Goal: Task Accomplishment & Management: Use online tool/utility

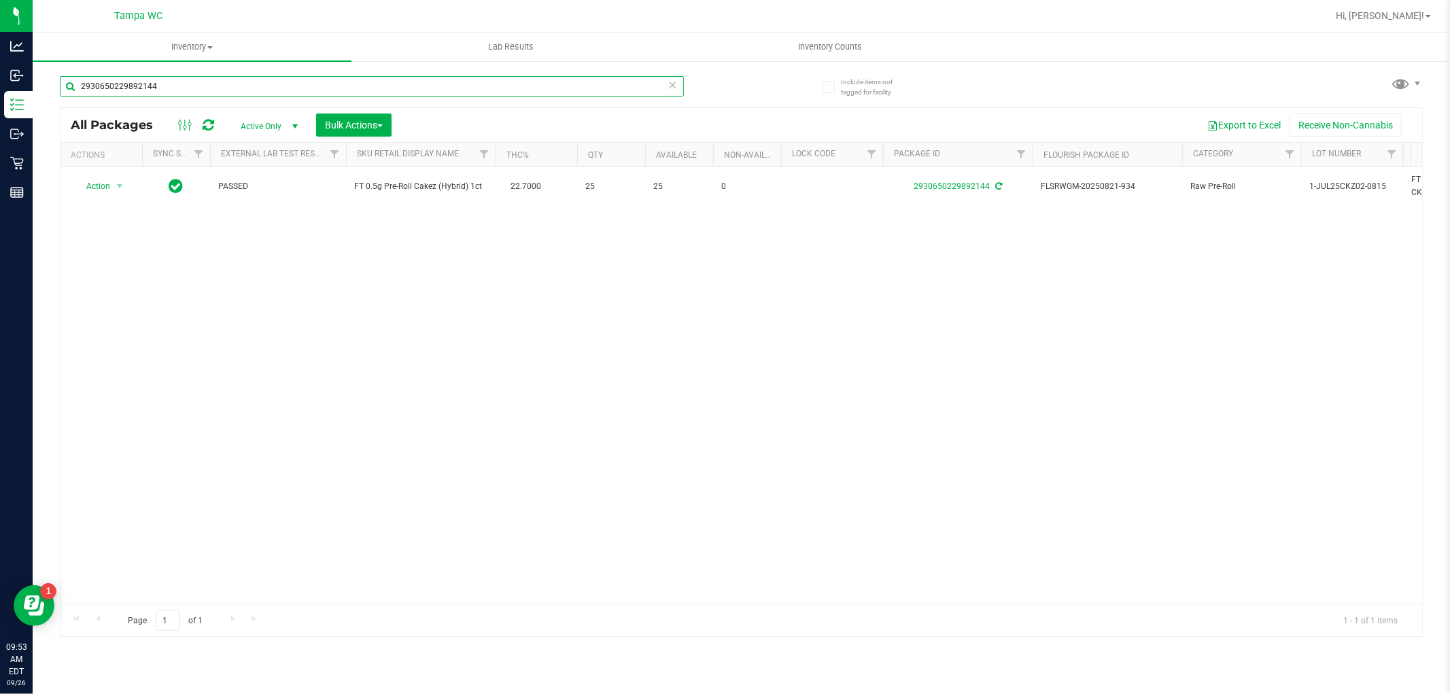
click at [307, 91] on input "2930650229892144" at bounding box center [372, 86] width 624 height 20
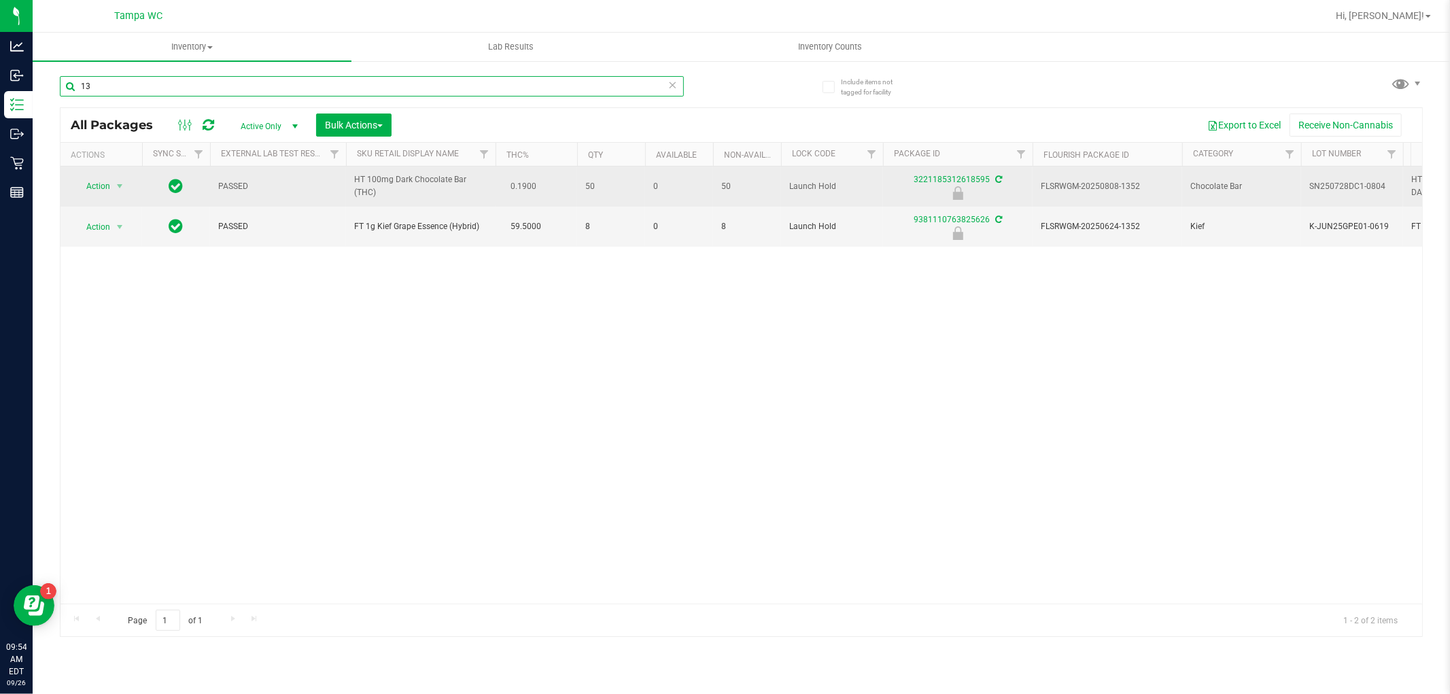
type input "1"
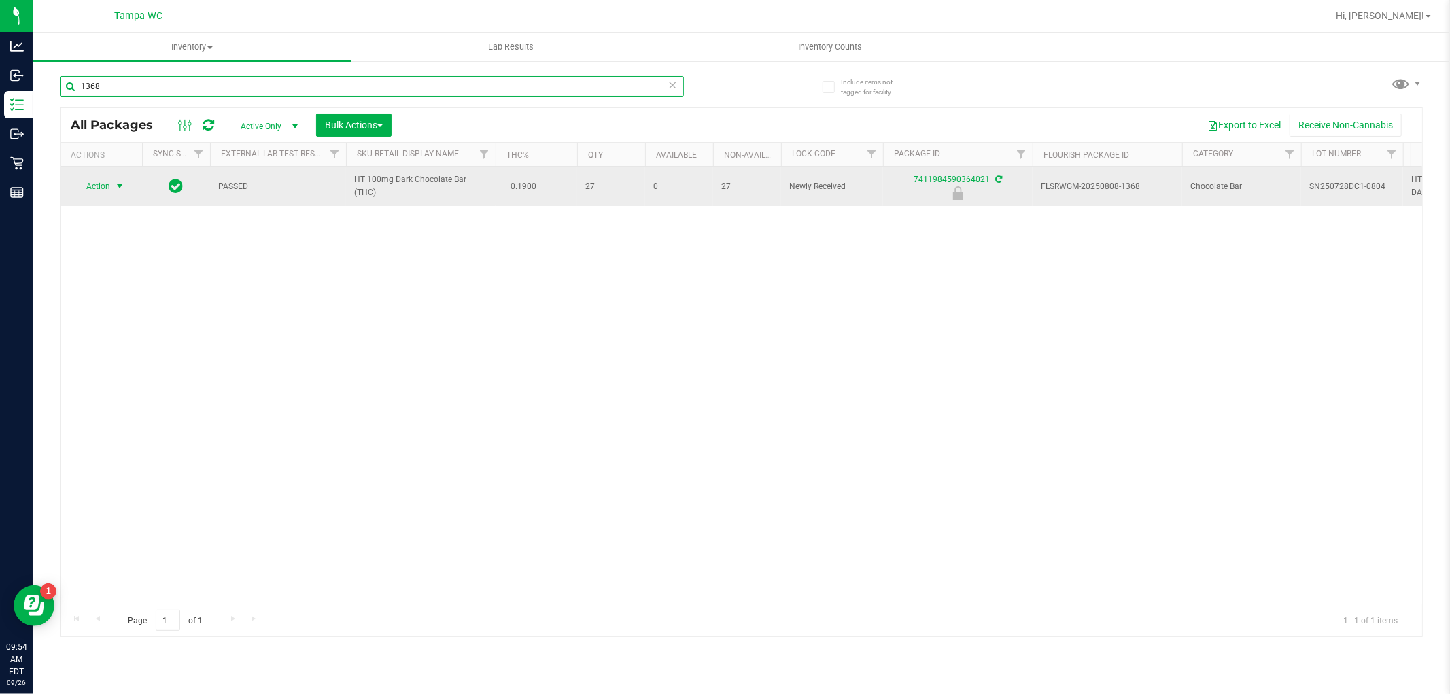
type input "1368"
click at [106, 189] on span "Action" at bounding box center [92, 186] width 37 height 19
click at [97, 182] on span "Action" at bounding box center [92, 186] width 37 height 19
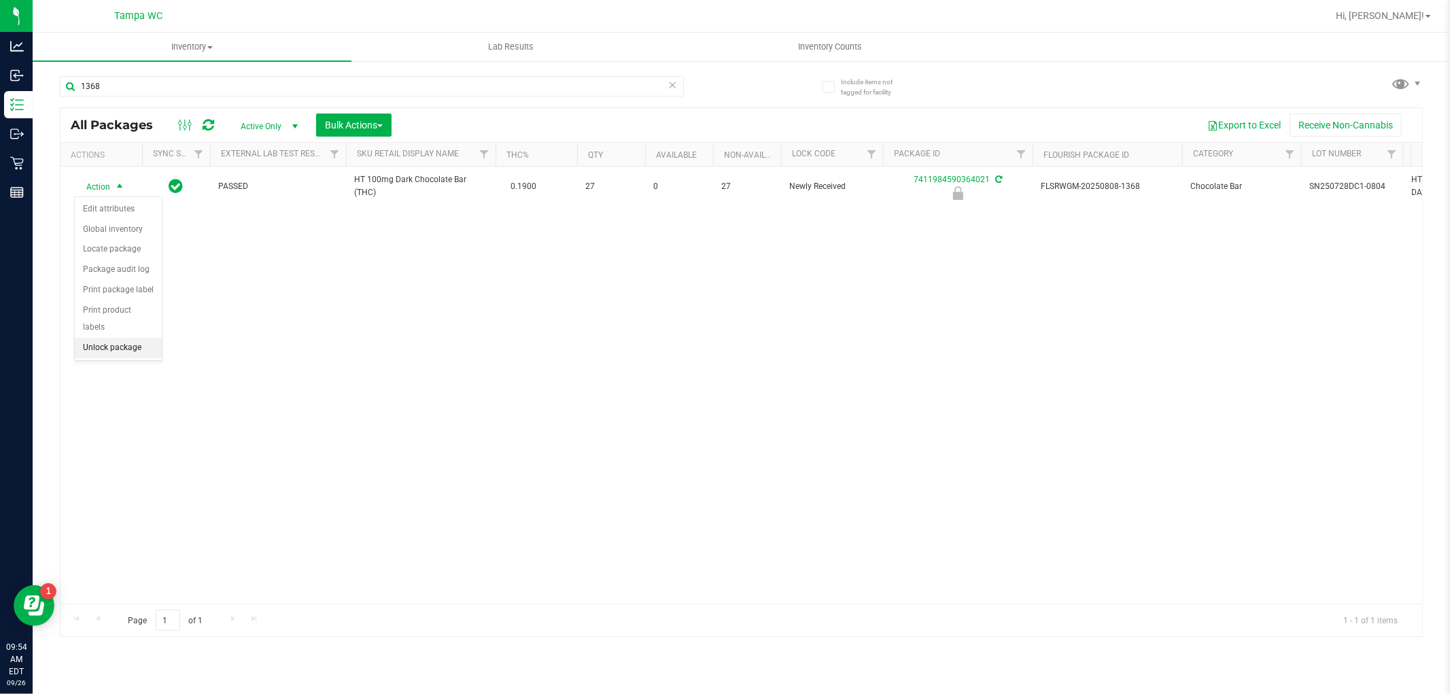
click at [154, 352] on li "Unlock package" at bounding box center [118, 348] width 87 height 20
